Goal: Information Seeking & Learning: Learn about a topic

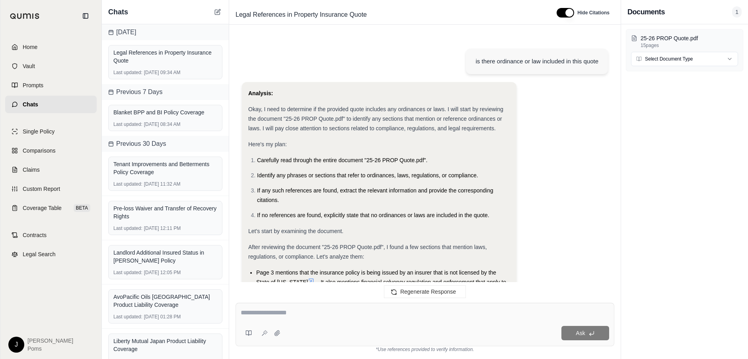
scroll to position [3557, 0]
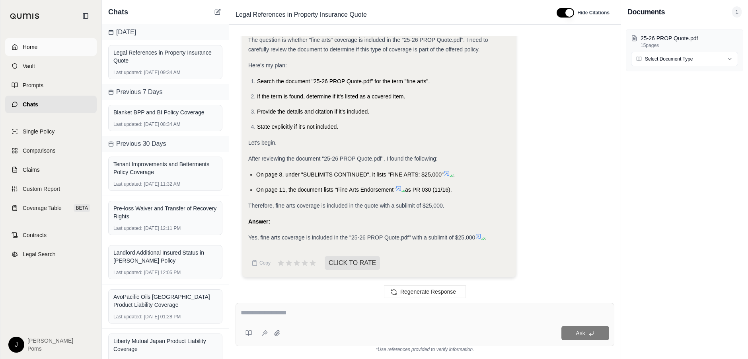
click at [45, 50] on link "Home" at bounding box center [51, 47] width 92 height 18
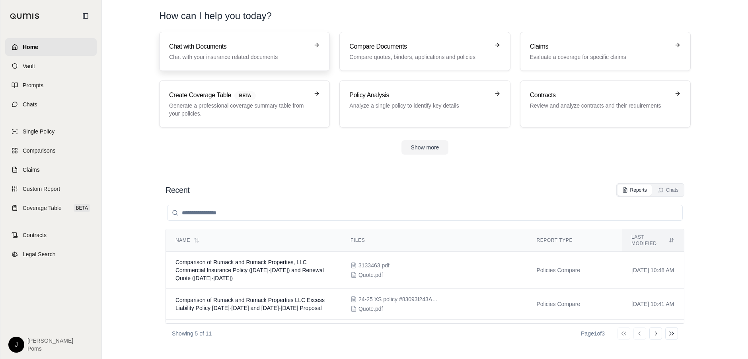
click at [247, 36] on link "Chat with Documents Chat with your insurance related documents" at bounding box center [244, 51] width 171 height 39
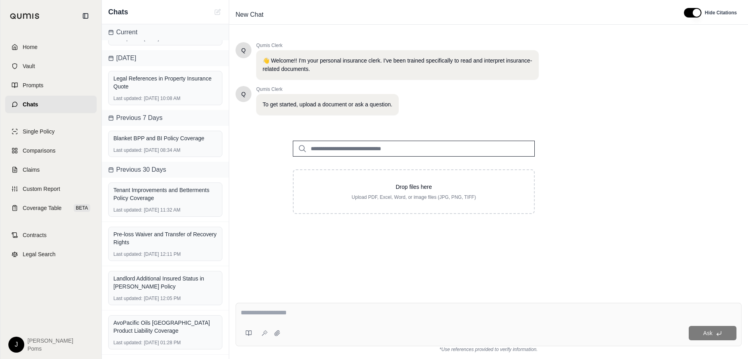
scroll to position [40, 0]
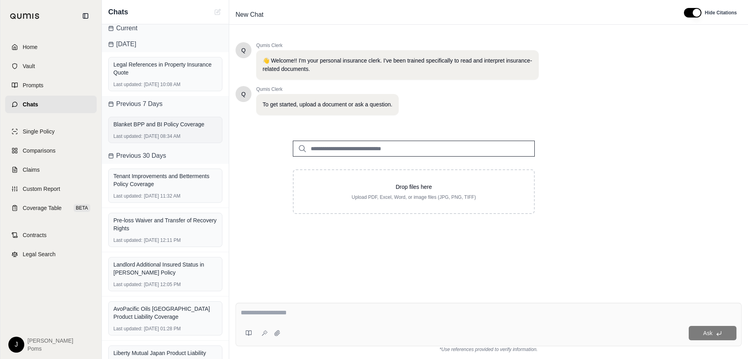
click at [170, 128] on div "Blanket BPP and BI Policy Coverage" at bounding box center [165, 124] width 104 height 8
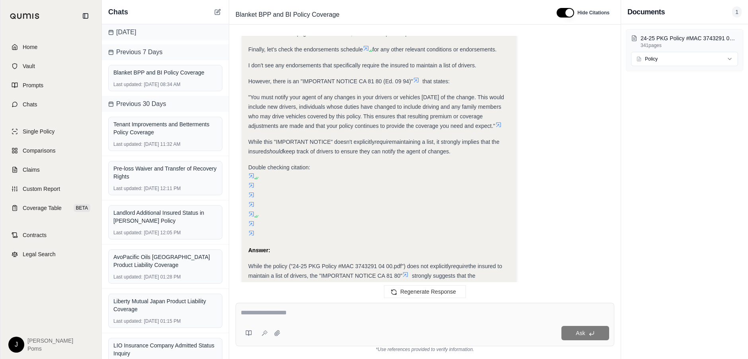
scroll to position [5211, 0]
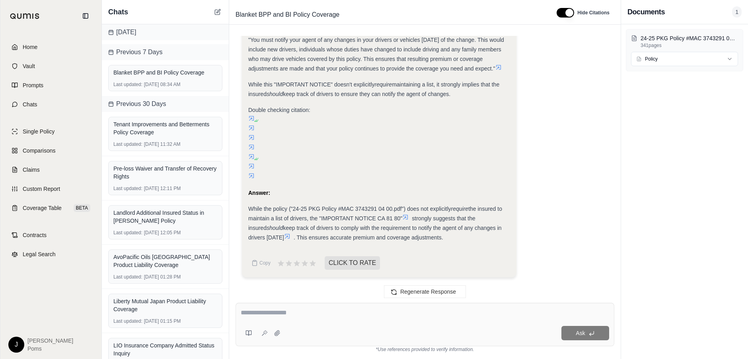
click at [170, 128] on div "Tenant Improvements and Betterments Policy Coverage" at bounding box center [165, 128] width 104 height 16
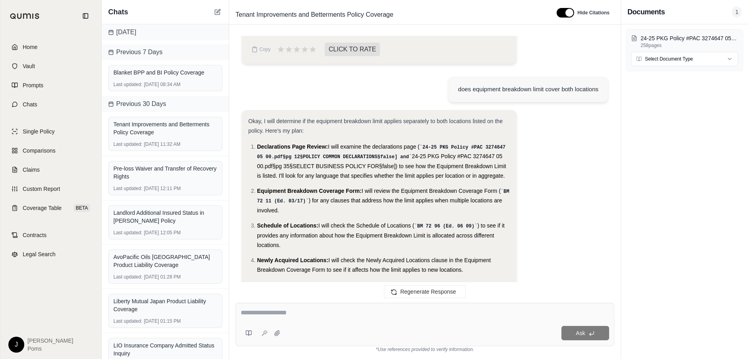
scroll to position [586, 0]
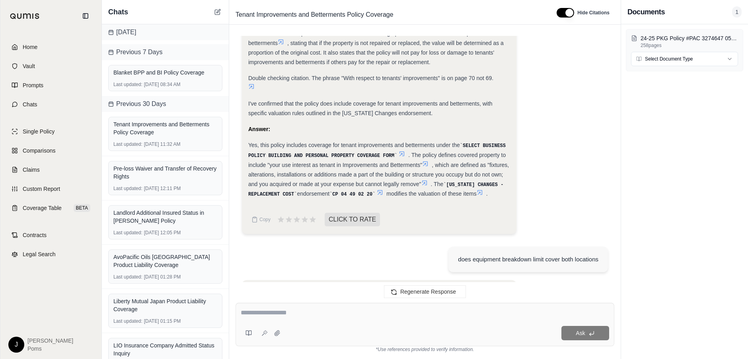
click at [279, 318] on div at bounding box center [425, 314] width 369 height 12
click at [280, 314] on textarea at bounding box center [425, 313] width 369 height 10
type textarea "**********"
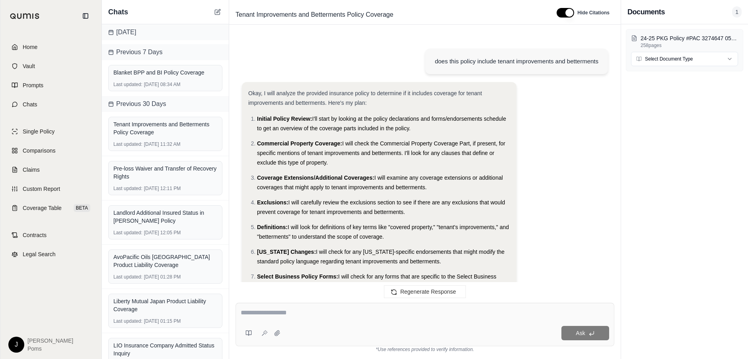
scroll to position [1579, 0]
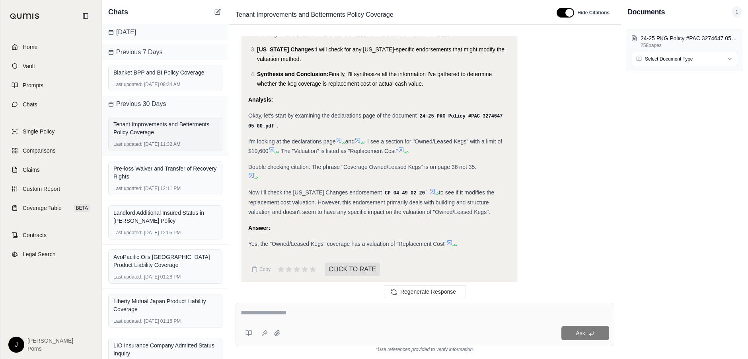
click at [172, 132] on div "Tenant Improvements and Betterments Policy Coverage" at bounding box center [165, 128] width 104 height 16
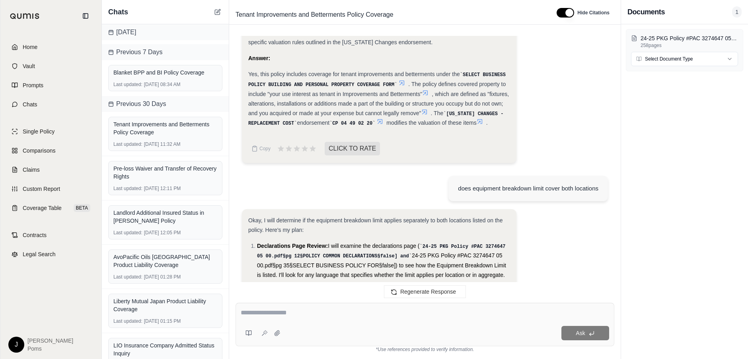
scroll to position [584, 0]
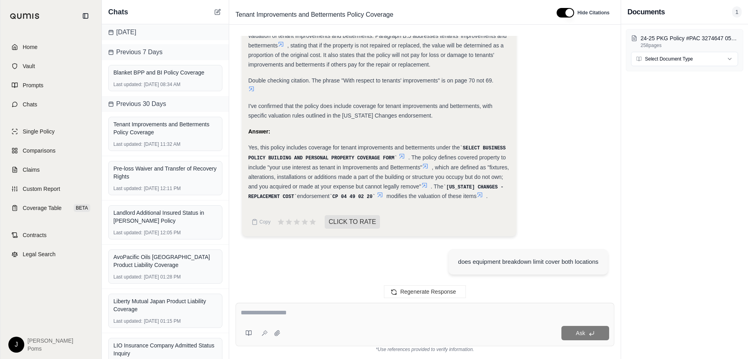
click at [380, 166] on span ", which are defined as "fixtures, alterations, installations or additions made …" at bounding box center [378, 176] width 261 height 25
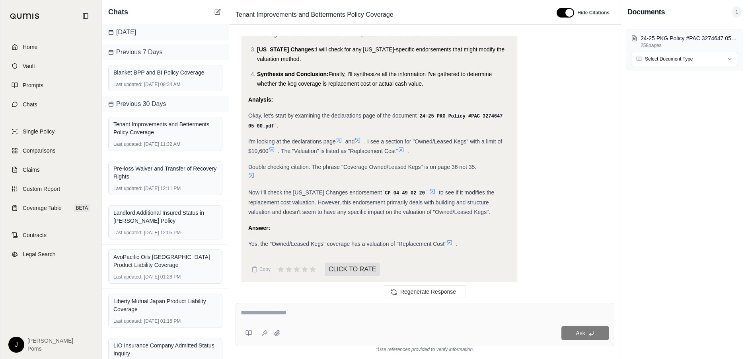
click at [286, 317] on textarea at bounding box center [425, 313] width 369 height 10
click at [274, 310] on textarea at bounding box center [425, 313] width 369 height 10
type textarea "**********"
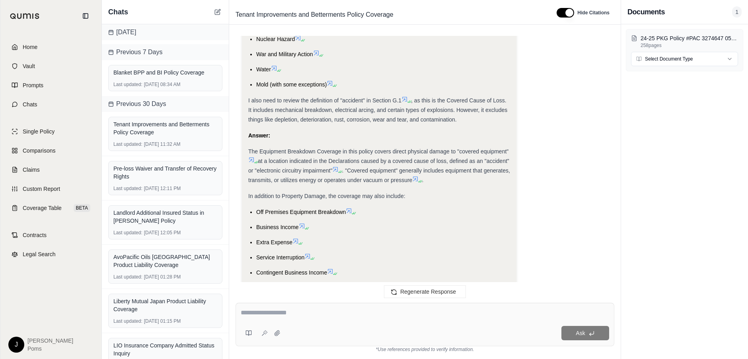
scroll to position [2886, 0]
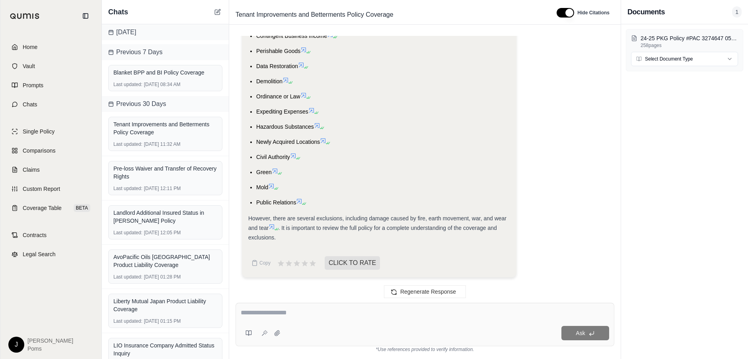
click at [299, 313] on textarea at bounding box center [425, 313] width 369 height 10
type textarea "**********"
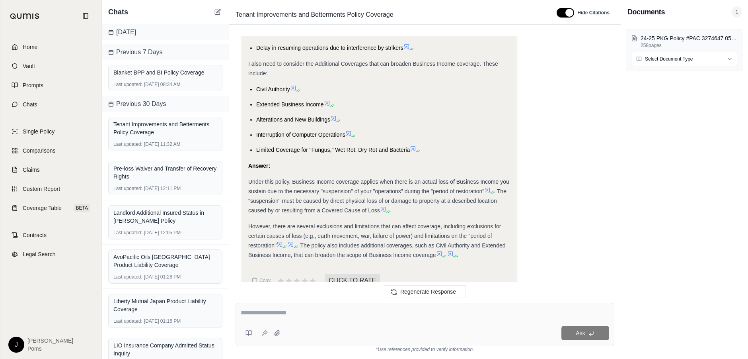
scroll to position [3796, 0]
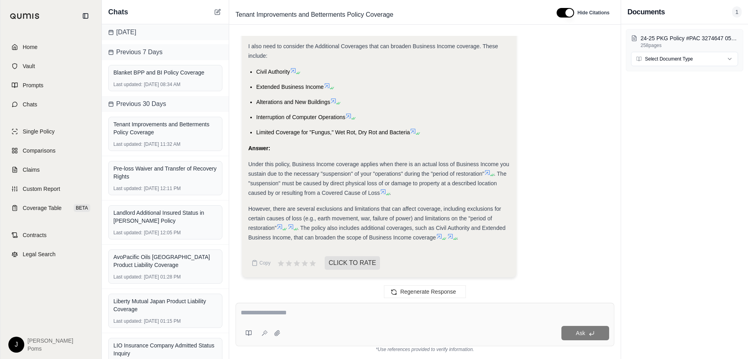
drag, startPoint x: 387, startPoint y: 191, endPoint x: 373, endPoint y: 204, distance: 18.6
click at [384, 193] on icon at bounding box center [383, 191] width 6 height 6
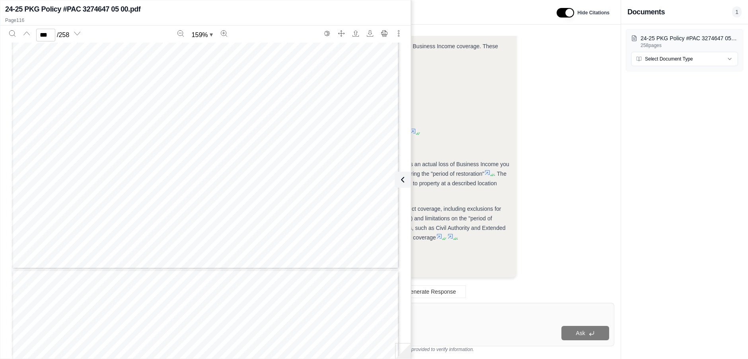
scroll to position [58033, 0]
type input "***"
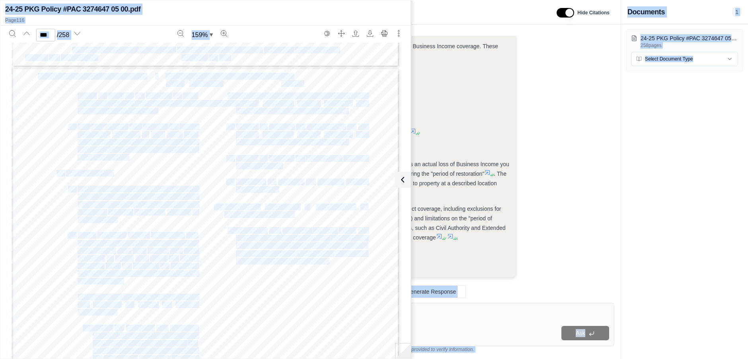
drag, startPoint x: 474, startPoint y: 247, endPoint x: 286, endPoint y: 255, distance: 188.8
click at [295, 256] on body "Home Vault Prompts Chats Single Policy Comparisons Claims Custom Report Coverag…" at bounding box center [374, 179] width 748 height 359
click at [204, 234] on div "* S2A * [DATE] * PAC 3274647 05 00 Great American Alliance Insurance Company *D…" at bounding box center [206, 318] width 388 height 502
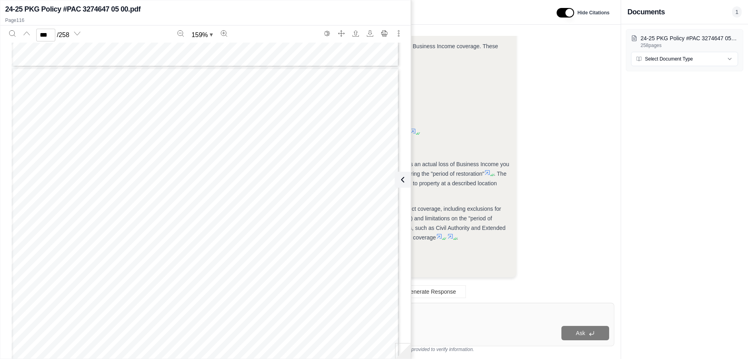
scroll to position [58352, 0]
click at [443, 315] on textarea at bounding box center [425, 313] width 369 height 10
click at [441, 313] on textarea at bounding box center [425, 313] width 369 height 10
click at [404, 182] on icon at bounding box center [401, 180] width 10 height 10
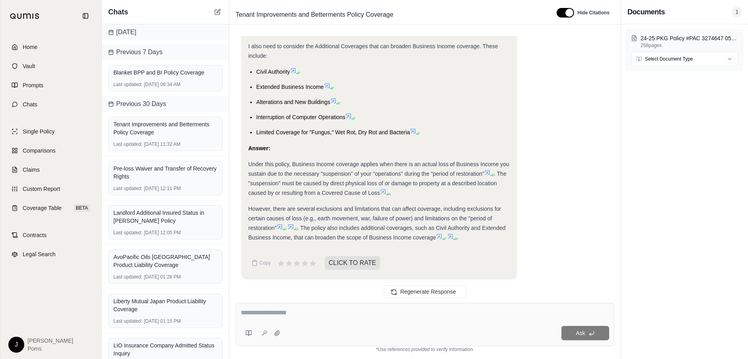
click at [316, 314] on textarea at bounding box center [425, 313] width 369 height 10
click at [267, 314] on textarea "**********" at bounding box center [425, 313] width 369 height 10
type textarea "**********"
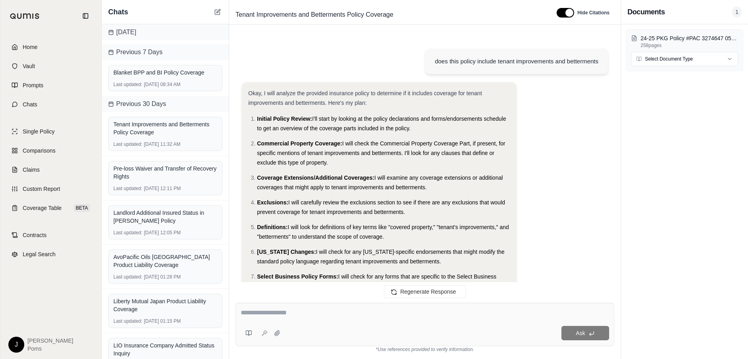
scroll to position [4240, 0]
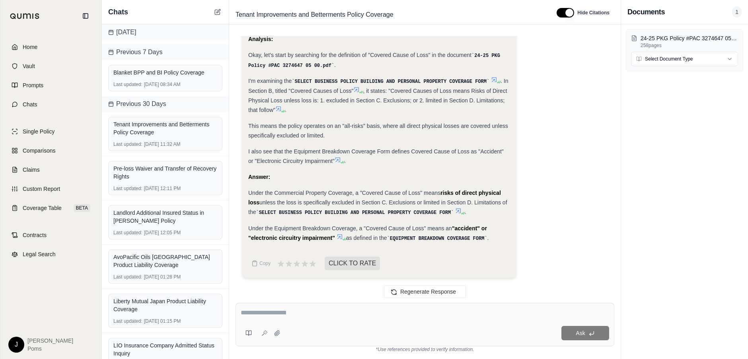
click at [316, 310] on textarea at bounding box center [425, 313] width 369 height 10
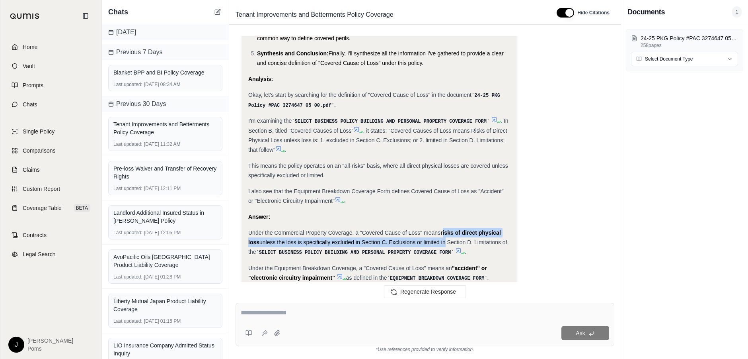
drag, startPoint x: 443, startPoint y: 232, endPoint x: 445, endPoint y: 239, distance: 7.3
click at [445, 239] on div "Under the Commercial Property Coverage, a "Covered Cause of Loss" means risks o…" at bounding box center [379, 242] width 262 height 29
click at [303, 241] on span "unless the loss is specifically excluded in Section C. Exclusions or limited in…" at bounding box center [377, 247] width 259 height 16
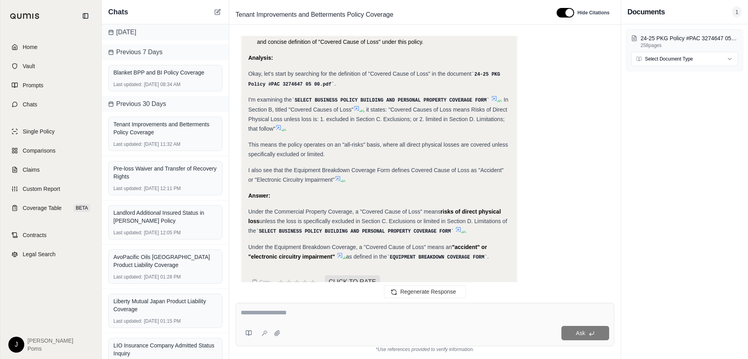
scroll to position [4240, 0]
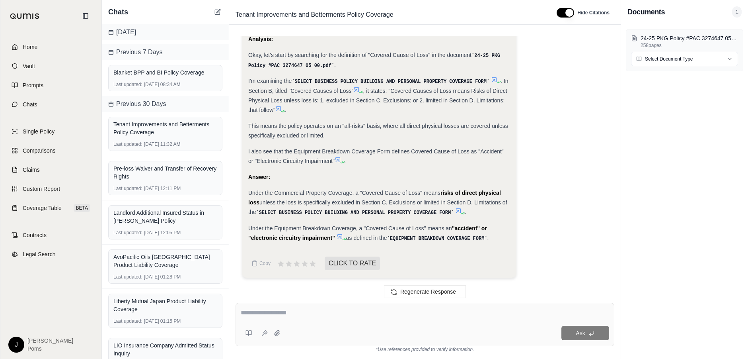
click at [290, 310] on textarea at bounding box center [425, 313] width 369 height 10
type textarea "**********"
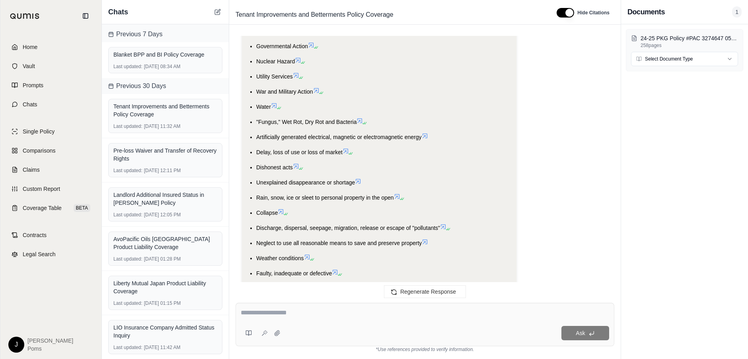
scroll to position [5145, 0]
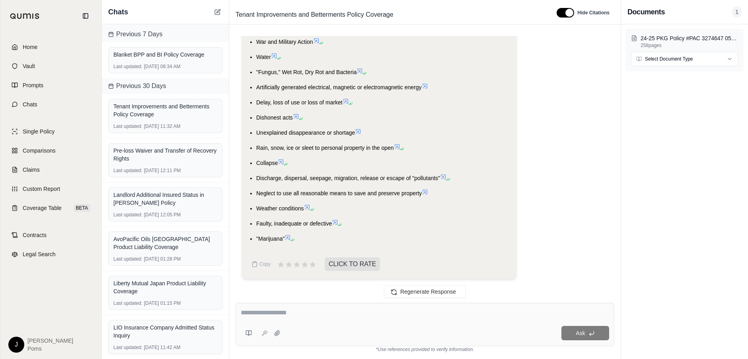
drag, startPoint x: 297, startPoint y: 238, endPoint x: 424, endPoint y: 145, distance: 157.6
click at [424, 145] on ul "Ordinance or Law Earth Movement Governmental Action Nuclear Hazard Utility Serv…" at bounding box center [379, 102] width 262 height 282
drag, startPoint x: 423, startPoint y: 146, endPoint x: 437, endPoint y: 130, distance: 20.9
click at [437, 130] on ul "Ordinance or Law Earth Movement Governmental Action Nuclear Hazard Utility Serv…" at bounding box center [379, 102] width 262 height 282
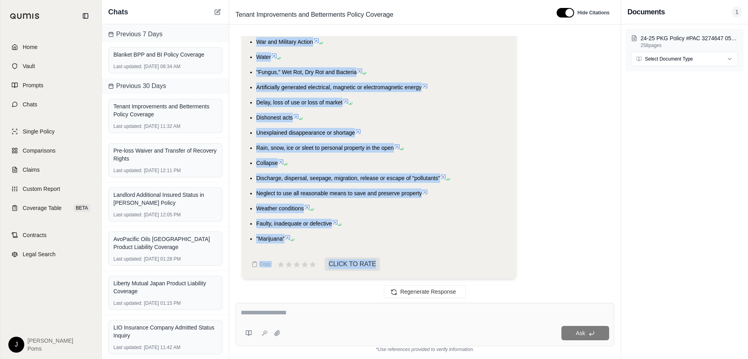
drag, startPoint x: 258, startPoint y: 202, endPoint x: 311, endPoint y: 245, distance: 68.6
copy ul "Ordinance or Law Earth Movement Governmental Action Nuclear Hazard Utility Serv…"
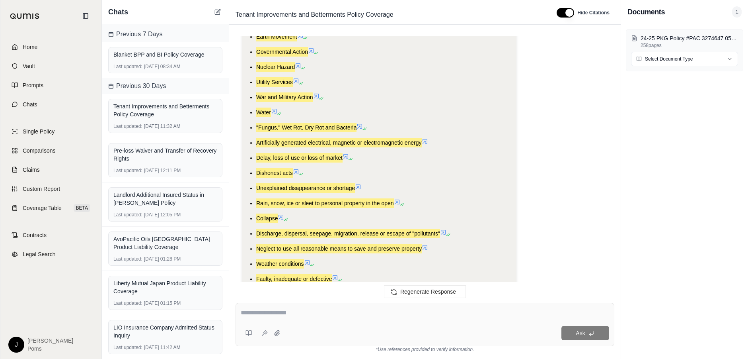
scroll to position [4986, 0]
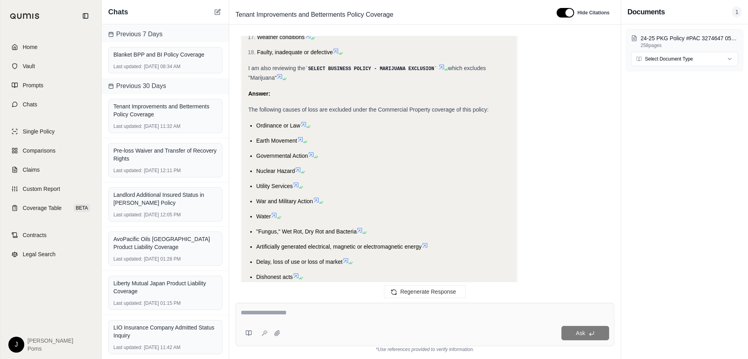
click at [259, 314] on textarea at bounding box center [425, 313] width 369 height 10
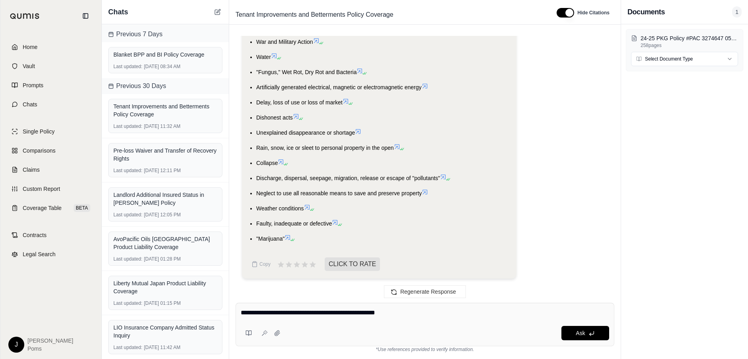
type textarea "**********"
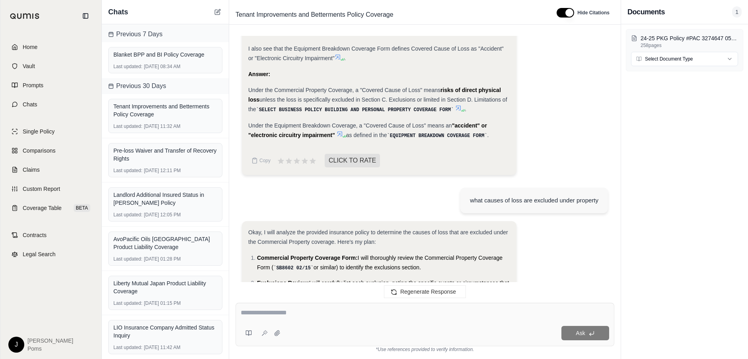
scroll to position [5974, 0]
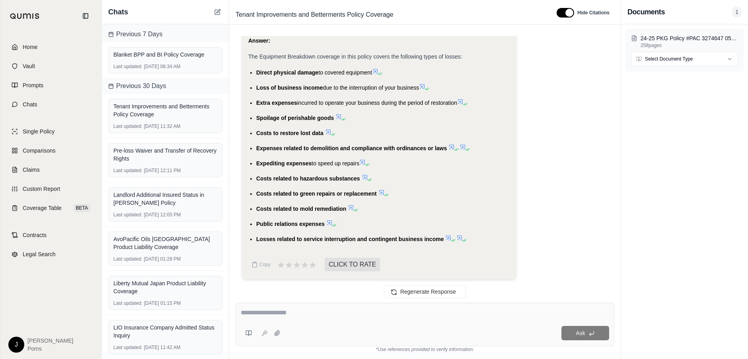
click at [341, 133] on li "Costs to restore lost data" at bounding box center [383, 133] width 254 height 10
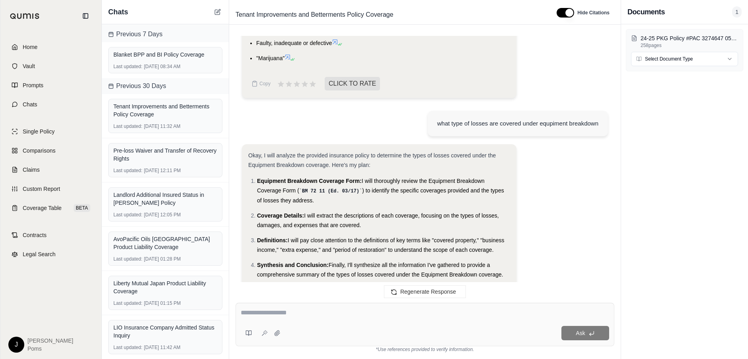
scroll to position [5218, 0]
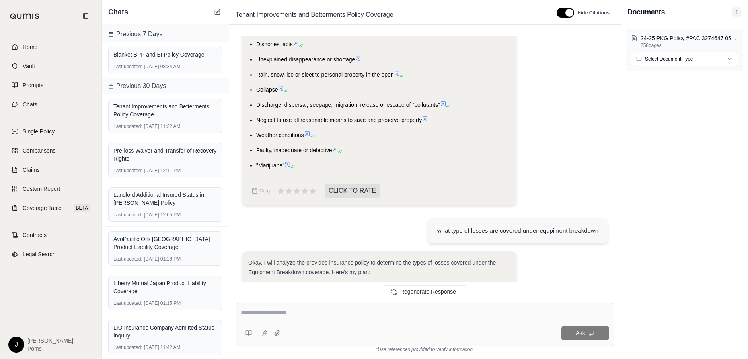
click at [293, 313] on textarea at bounding box center [425, 313] width 369 height 10
type textarea "**********"
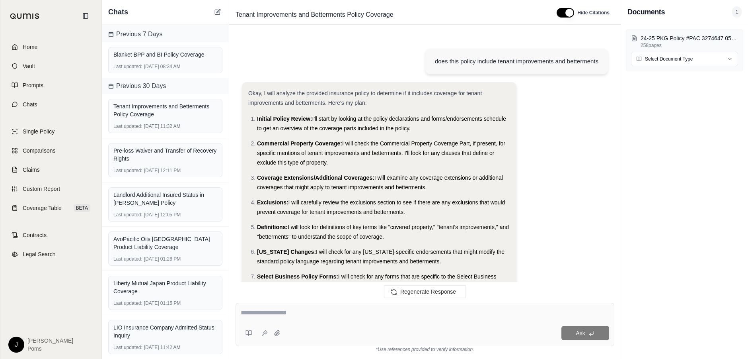
scroll to position [6561, 0]
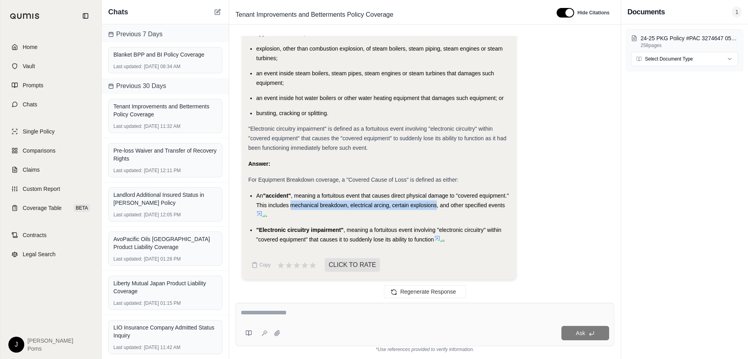
drag, startPoint x: 321, startPoint y: 203, endPoint x: 468, endPoint y: 205, distance: 146.9
click at [468, 205] on span ", meaning a fortuitous event that causes direct physical damage to "covered equ…" at bounding box center [382, 200] width 253 height 16
copy span "mechanical breakdown, electrical arcing, certain explosions"
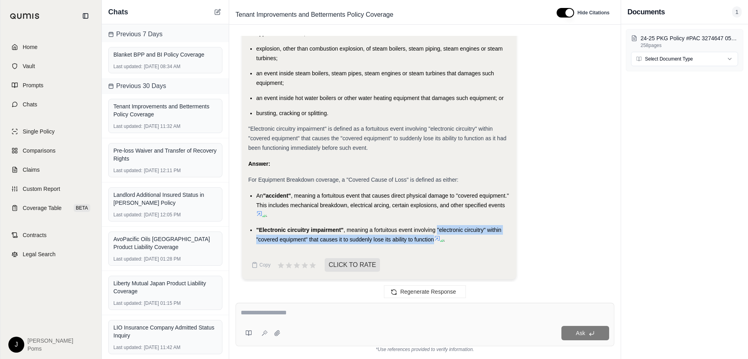
drag, startPoint x: 437, startPoint y: 227, endPoint x: 435, endPoint y: 240, distance: 13.0
click at [435, 240] on span ", meaning a fortuitous event involving "electronic circuitry" within "covered e…" at bounding box center [378, 234] width 245 height 16
copy span ""electronic circuitry" within "covered equipment" that causes it to suddenly lo…"
drag, startPoint x: 450, startPoint y: 239, endPoint x: 437, endPoint y: 228, distance: 17.5
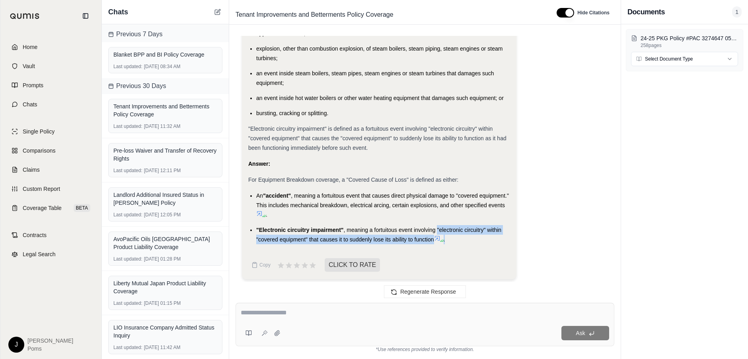
click at [437, 228] on li ""Electronic circuitry impairment" , meaning a fortuitous event involving "elect…" at bounding box center [383, 234] width 254 height 19
click at [422, 250] on div "Okay, I will analyze the provided insurance policy to determine the definition …" at bounding box center [379, 8] width 262 height 528
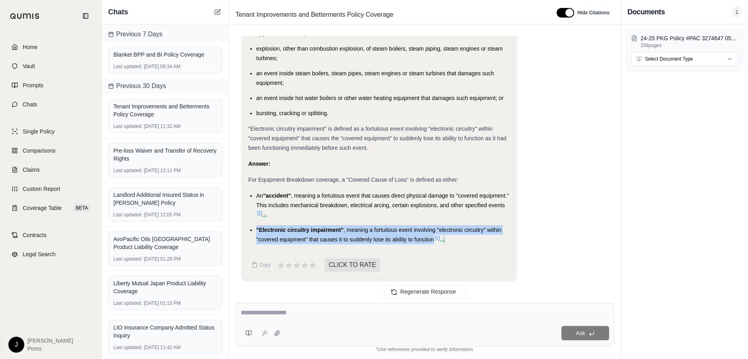
drag, startPoint x: 435, startPoint y: 240, endPoint x: 256, endPoint y: 223, distance: 179.9
click at [256, 223] on ul "An "accident" , meaning a fortuitous event that causes direct physical damage t…" at bounding box center [379, 217] width 262 height 53
copy li ""Electronic circuitry impairment" , meaning a fortuitous event involving "elect…"
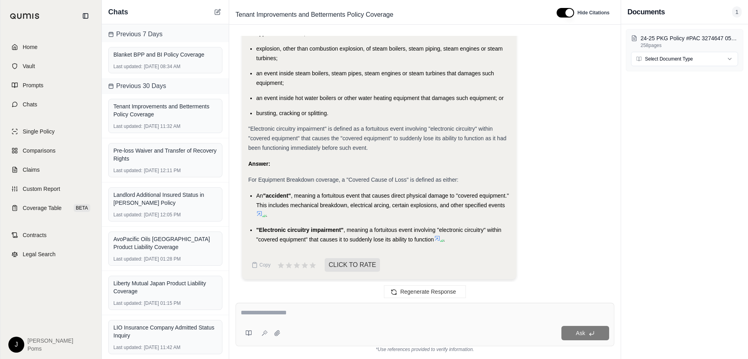
click at [268, 314] on textarea at bounding box center [425, 313] width 369 height 10
paste textarea "**********"
type textarea "**********"
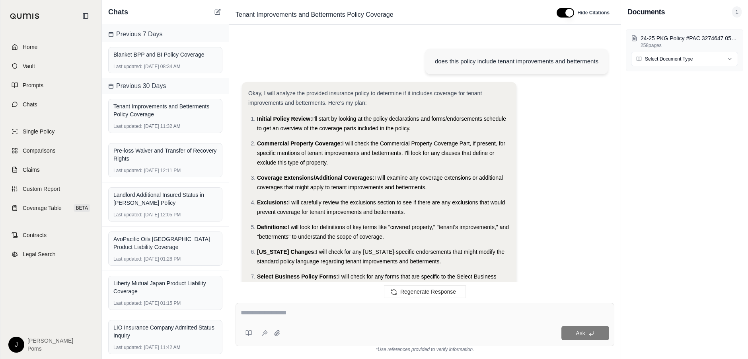
scroll to position [6867, 0]
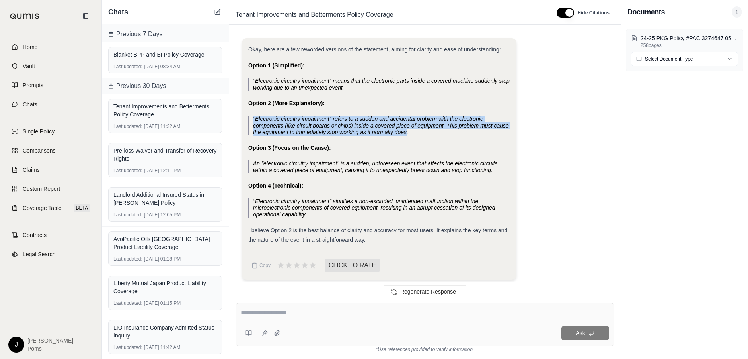
drag, startPoint x: 407, startPoint y: 129, endPoint x: 254, endPoint y: 119, distance: 153.6
click at [254, 119] on span ""Electronic circuitry impairment" refers to a sudden and accidental problem wit…" at bounding box center [381, 125] width 256 height 20
copy span ""Electronic circuitry impairment" refers to a sudden and accidental problem wit…"
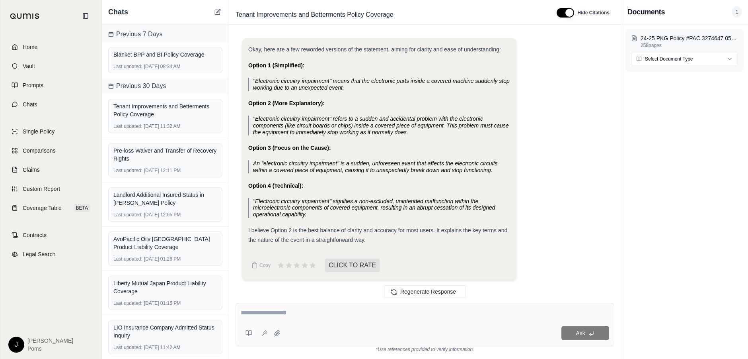
click at [371, 92] on div "Okay, here are a few reworded versions of the statement, aiming for clarity and…" at bounding box center [379, 144] width 262 height 199
click at [351, 83] on div ""Electronic circuitry impairment" means that the electronic parts inside a cove…" at bounding box center [381, 85] width 257 height 14
click at [424, 128] on div ""Electronic circuitry impairment" refers to a sudden and accidental problem wit…" at bounding box center [381, 125] width 257 height 20
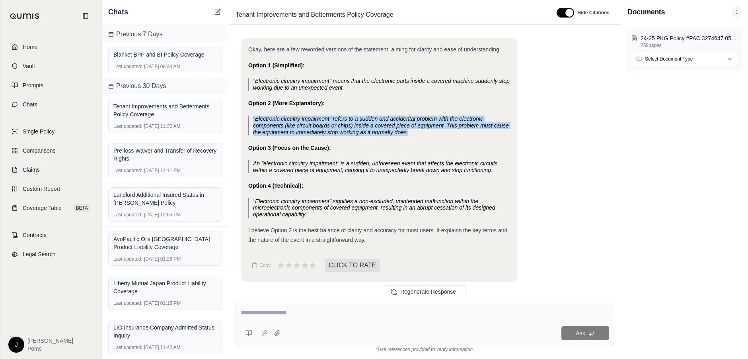
drag, startPoint x: 411, startPoint y: 130, endPoint x: 252, endPoint y: 115, distance: 159.1
click at [252, 115] on blockquote ""Electronic circuitry impairment" refers to a sudden and accidental problem wit…" at bounding box center [379, 125] width 262 height 20
copy span ""Electronic circuitry impairment" refers to a sudden and accidental problem wit…"
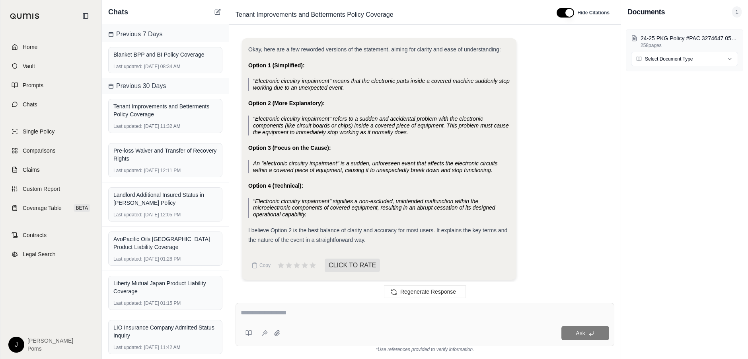
click at [376, 85] on div ""Electronic circuitry impairment" means that the electronic parts inside a cove…" at bounding box center [381, 85] width 257 height 14
drag, startPoint x: 344, startPoint y: 86, endPoint x: 253, endPoint y: 80, distance: 91.3
click at [253, 80] on blockquote ""Electronic circuitry impairment" means that the electronic parts inside a cove…" at bounding box center [379, 85] width 262 height 14
copy span ""Electronic circuitry impairment" means that the electronic parts inside a cove…"
click at [410, 130] on div ""Electronic circuitry impairment" refers to a sudden and accidental problem wit…" at bounding box center [381, 125] width 257 height 20
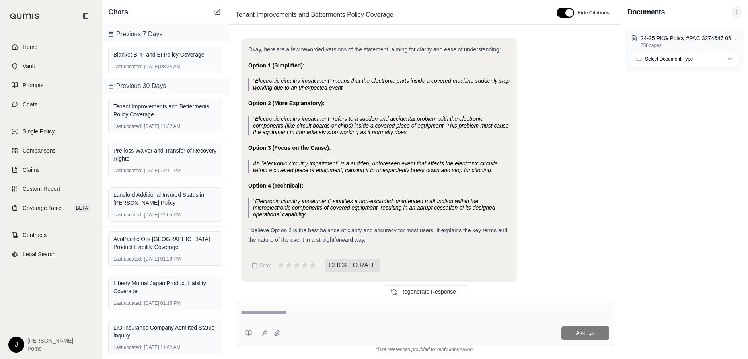
click at [411, 127] on div ""Electronic circuitry impairment" refers to a sudden and accidental problem wit…" at bounding box center [381, 125] width 257 height 20
click at [406, 131] on span ""Electronic circuitry impairment" refers to a sudden and accidental problem wit…" at bounding box center [381, 125] width 256 height 20
click at [408, 129] on span ""Electronic circuitry impairment" refers to a sudden and accidental problem wit…" at bounding box center [381, 125] width 256 height 20
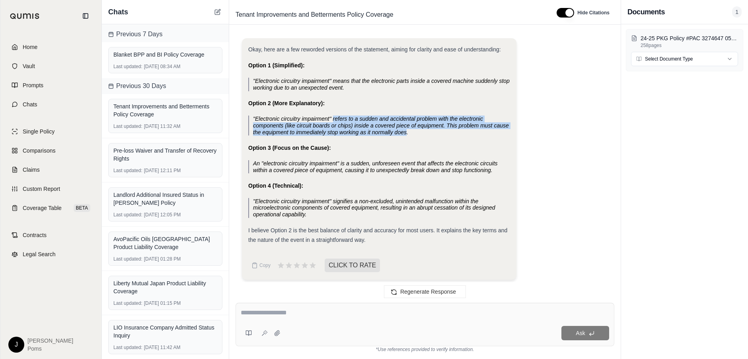
drag, startPoint x: 334, startPoint y: 114, endPoint x: 407, endPoint y: 129, distance: 75.1
click at [407, 129] on span ""Electronic circuitry impairment" refers to a sudden and accidental problem wit…" at bounding box center [381, 125] width 256 height 20
copy span "refers to a sudden and accidental problem with the electronic components (like …"
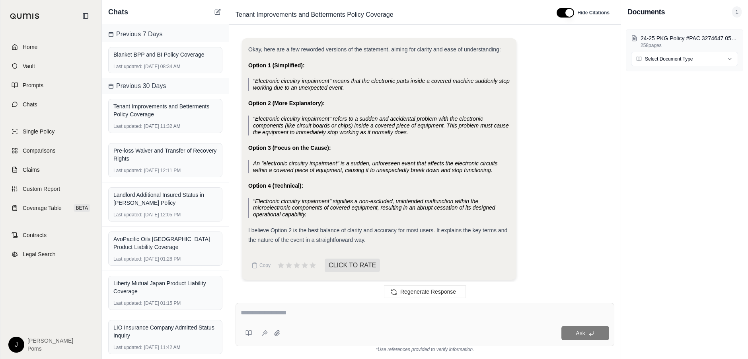
click at [310, 313] on textarea at bounding box center [425, 313] width 369 height 10
type textarea "**********"
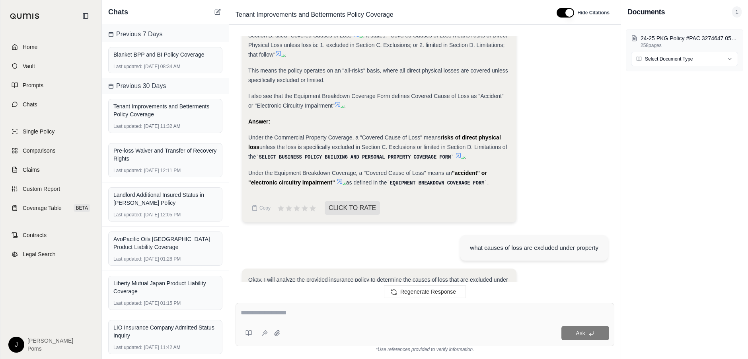
scroll to position [7400, 0]
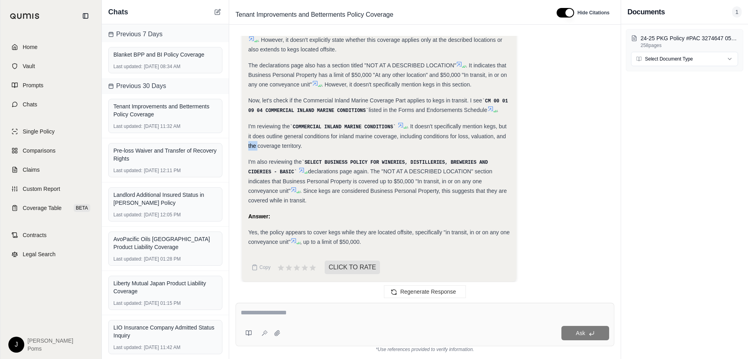
drag, startPoint x: 249, startPoint y: 137, endPoint x: 258, endPoint y: 141, distance: 10.1
click at [258, 141] on div "I'm reviewing the COMMERCIAL INLAND MARINE CONDITIONS . It doesn't specifically…" at bounding box center [379, 135] width 262 height 29
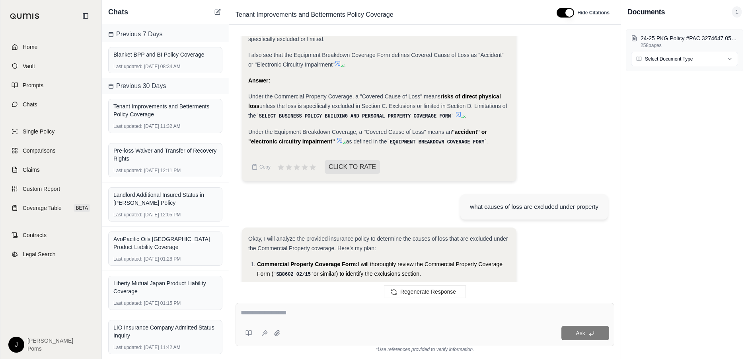
scroll to position [4335, 0]
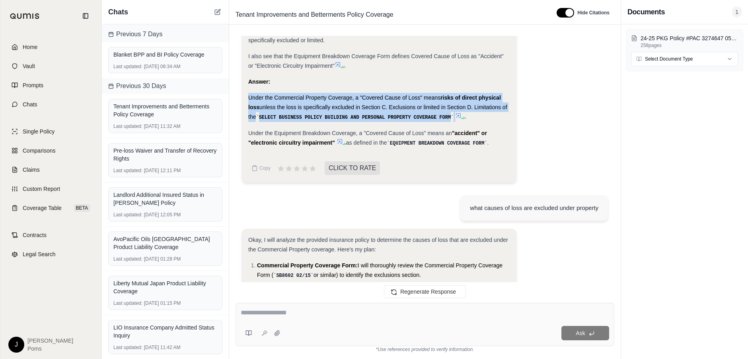
drag, startPoint x: 249, startPoint y: 96, endPoint x: 450, endPoint y: 117, distance: 202.1
click at [450, 117] on div "Under the Commercial Property Coverage, a "Covered Cause of Loss" means risks o…" at bounding box center [379, 107] width 262 height 29
copy div "Under the Commercial Property Coverage, a "Covered Cause of Loss" means risks o…"
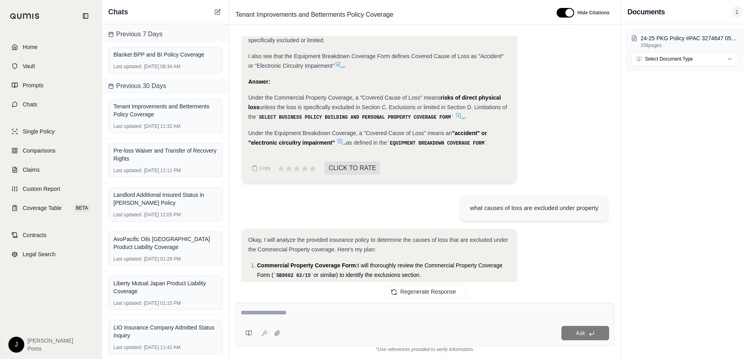
click at [310, 311] on textarea at bounding box center [425, 313] width 369 height 10
paste textarea "**********"
type textarea "**********"
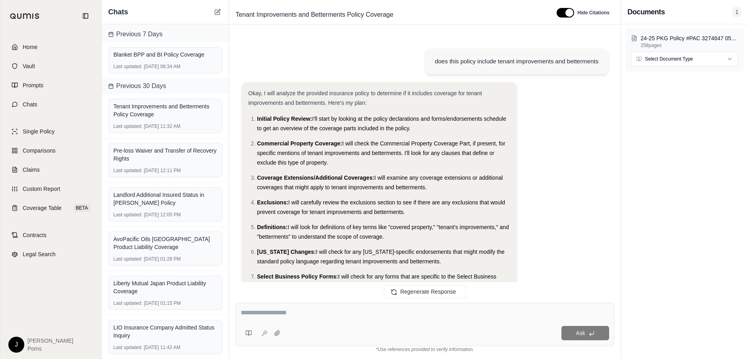
scroll to position [7693, 0]
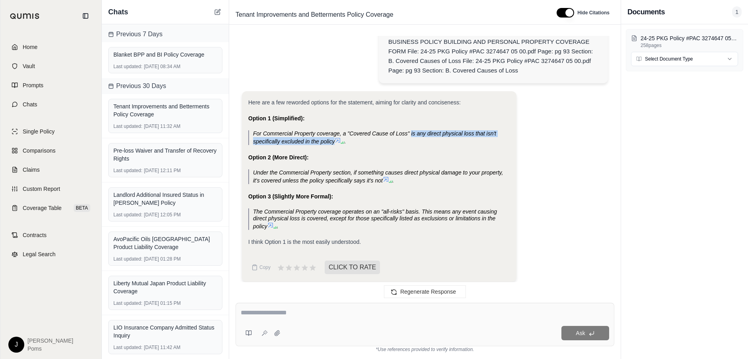
drag, startPoint x: 334, startPoint y: 138, endPoint x: 411, endPoint y: 130, distance: 78.1
click at [411, 130] on span "For Commercial Property coverage, a "Covered Cause of Loss" is any direct physi…" at bounding box center [374, 137] width 243 height 14
copy span "is any direct physical loss that isn't specifically excluded in the policy"
